Goal: Transaction & Acquisition: Purchase product/service

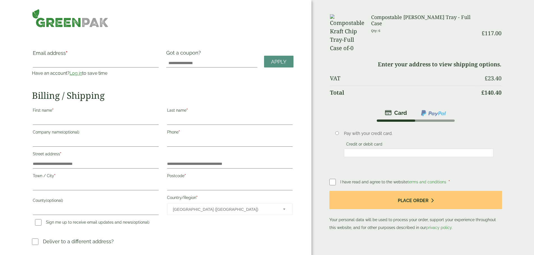
click at [122, 53] on label "Email address *" at bounding box center [96, 55] width 126 height 8
click at [122, 59] on input "Email address *" at bounding box center [96, 63] width 126 height 9
click at [82, 71] on link "Log in" at bounding box center [75, 73] width 13 height 5
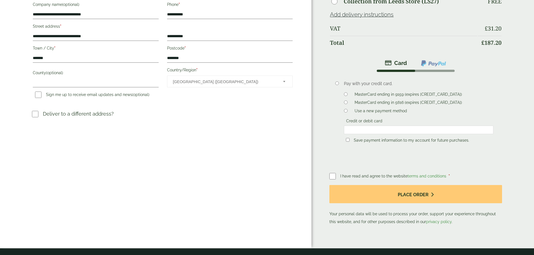
scroll to position [112, 0]
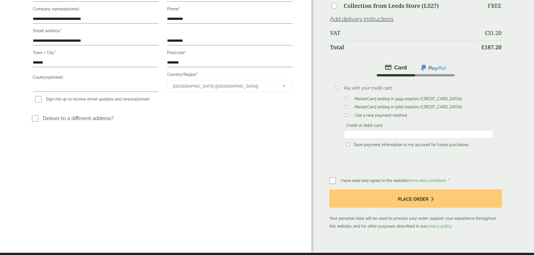
click at [490, 143] on div "Order Summary Item Ammount Compostable [PERSON_NAME] Tray - Full Case Qty: 8 £ …" at bounding box center [422, 70] width 222 height 365
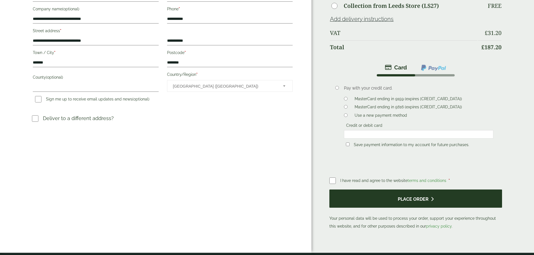
click at [394, 190] on button "Place order" at bounding box center [415, 199] width 172 height 18
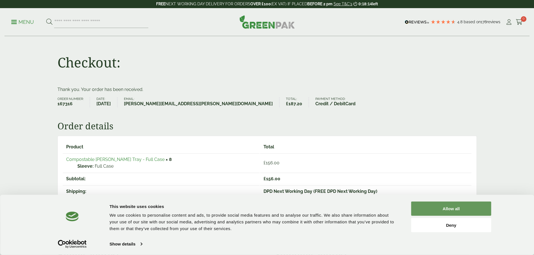
click at [446, 210] on button "Allow all" at bounding box center [451, 209] width 80 height 14
